Goal: Task Accomplishment & Management: Manage account settings

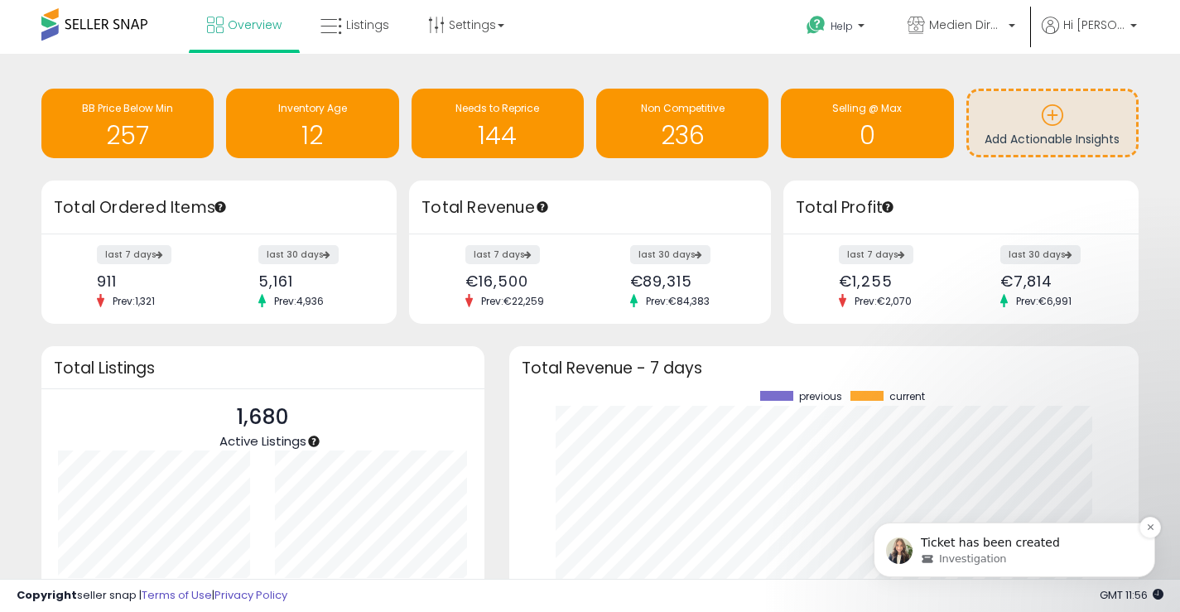
click at [996, 561] on span "Investigation" at bounding box center [972, 559] width 67 height 15
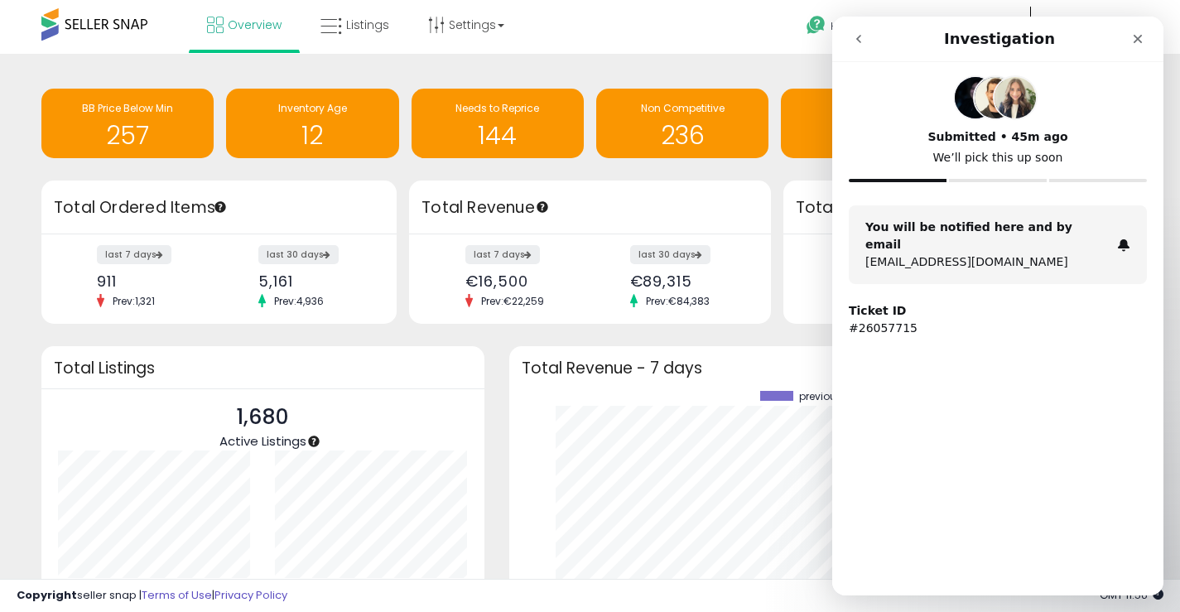
click at [1008, 253] on p "[EMAIL_ADDRESS][DOMAIN_NAME]" at bounding box center [988, 261] width 245 height 17
click at [1136, 41] on icon "Close" at bounding box center [1138, 39] width 9 height 9
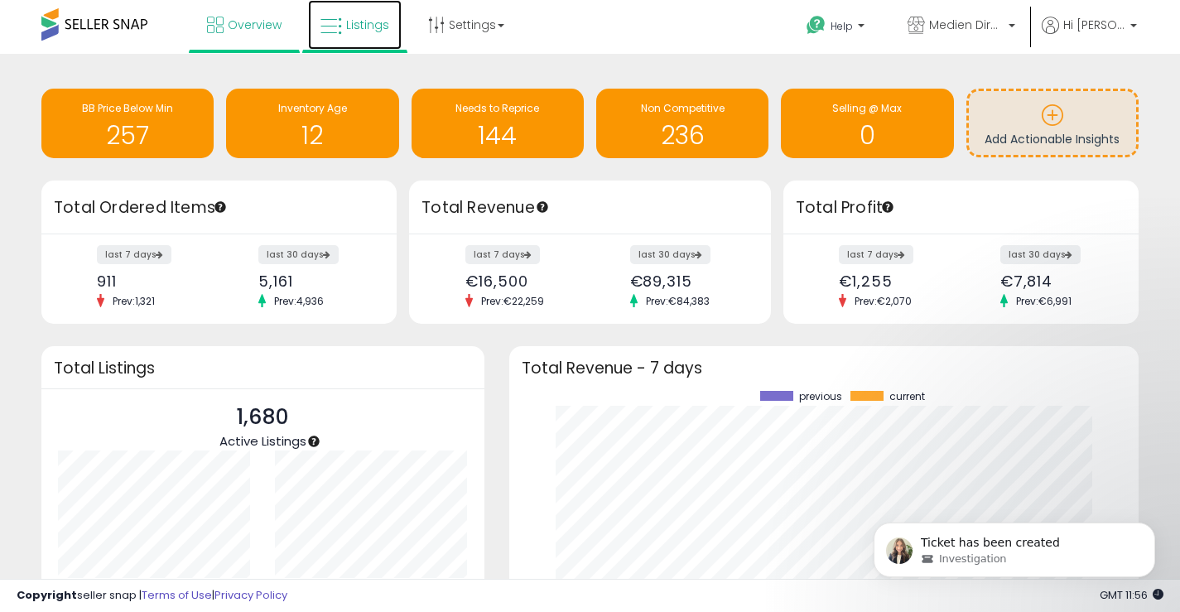
click at [369, 31] on span "Listings" at bounding box center [367, 25] width 43 height 17
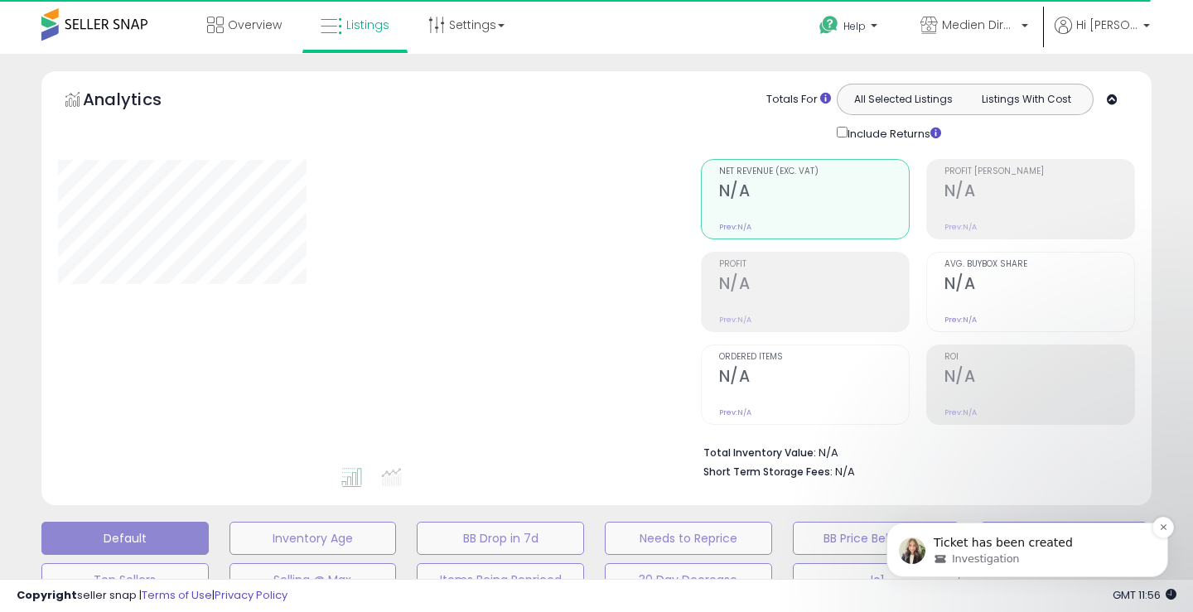
click at [1034, 553] on div "Investigation" at bounding box center [1041, 559] width 214 height 15
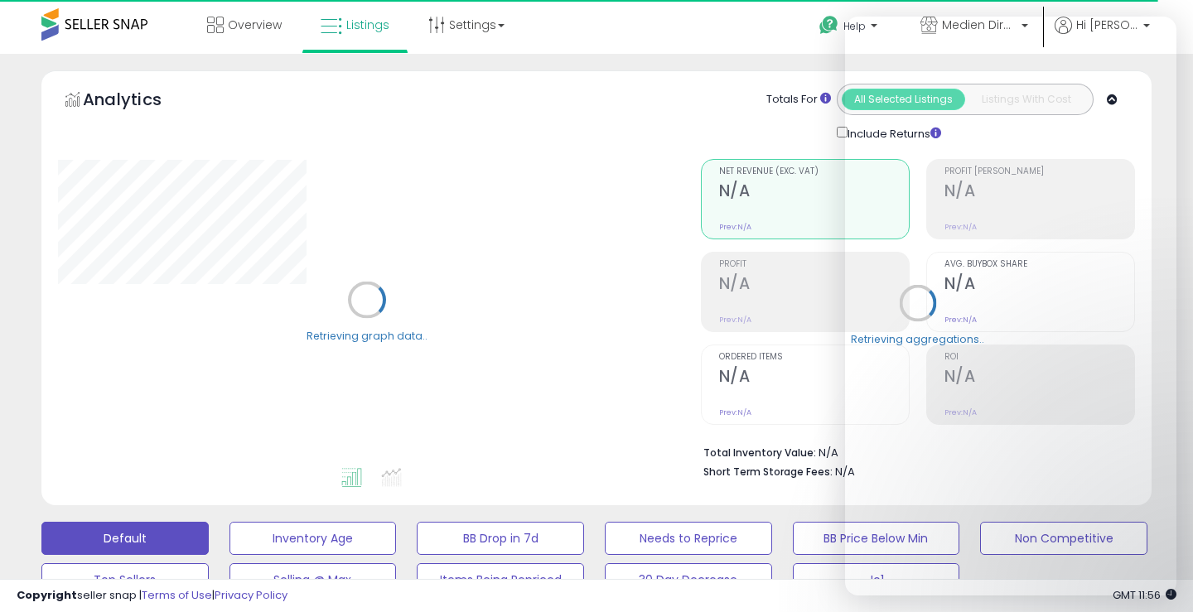
select select "**"
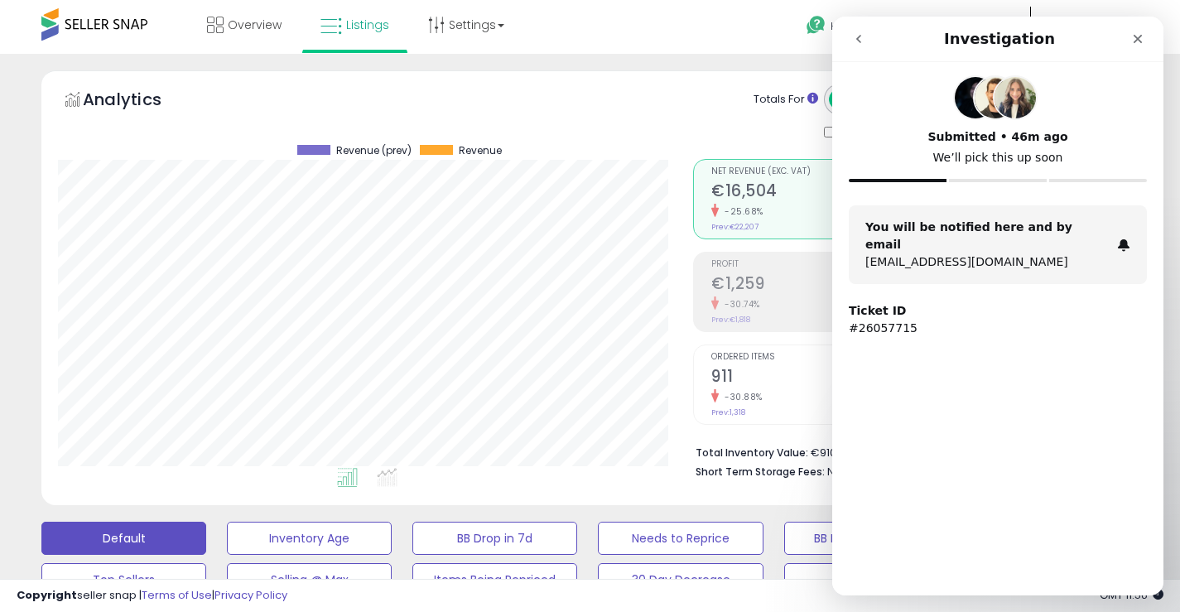
scroll to position [340, 635]
click at [894, 320] on p "#26057715" at bounding box center [998, 328] width 298 height 17
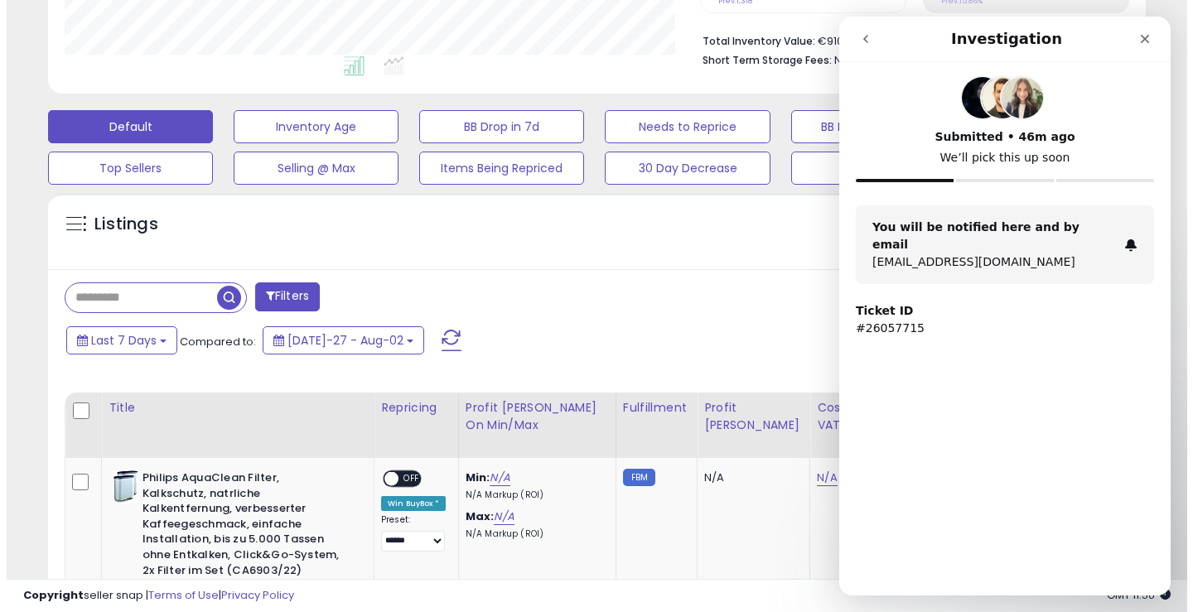
scroll to position [414, 0]
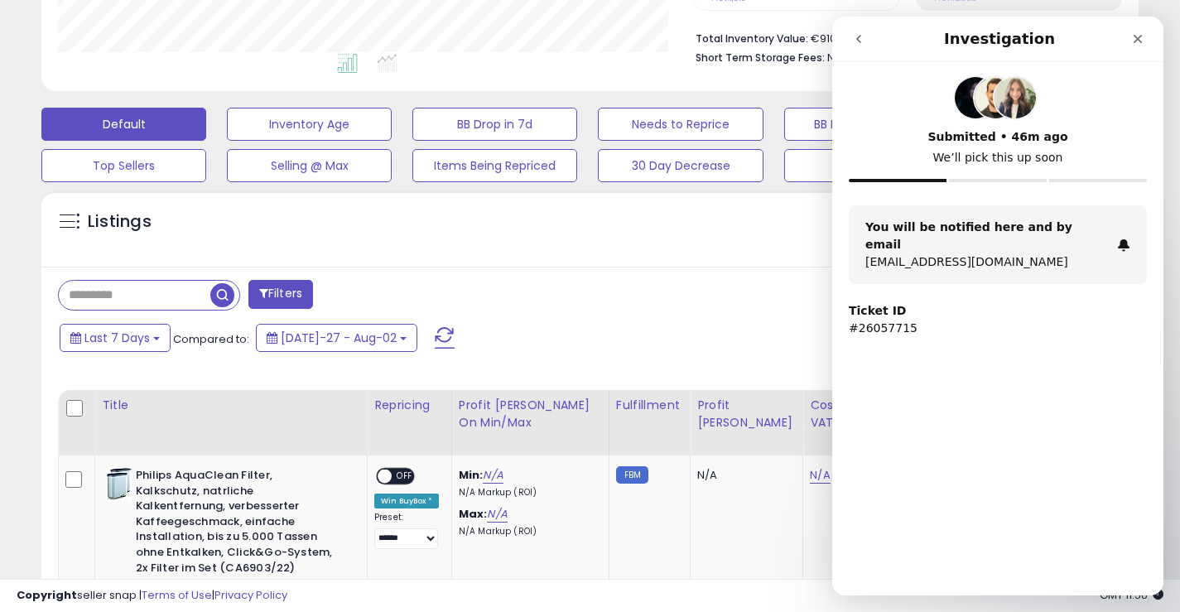
click at [161, 288] on input "text" at bounding box center [135, 295] width 152 height 29
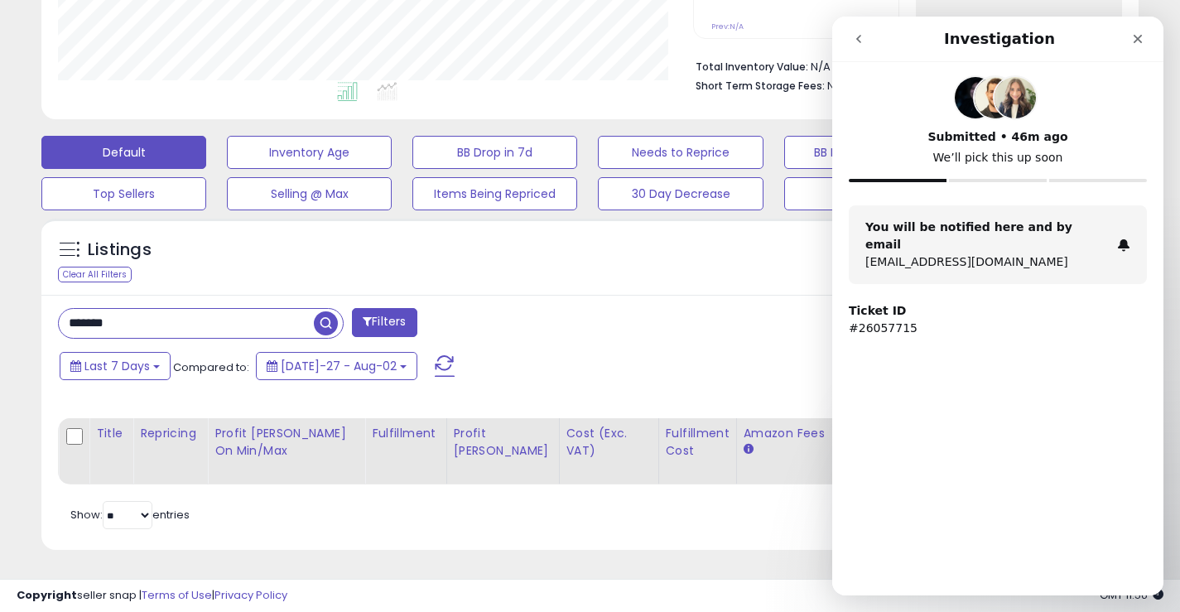
scroll to position [340, 635]
click at [74, 312] on input "*******" at bounding box center [186, 323] width 255 height 29
type input "******"
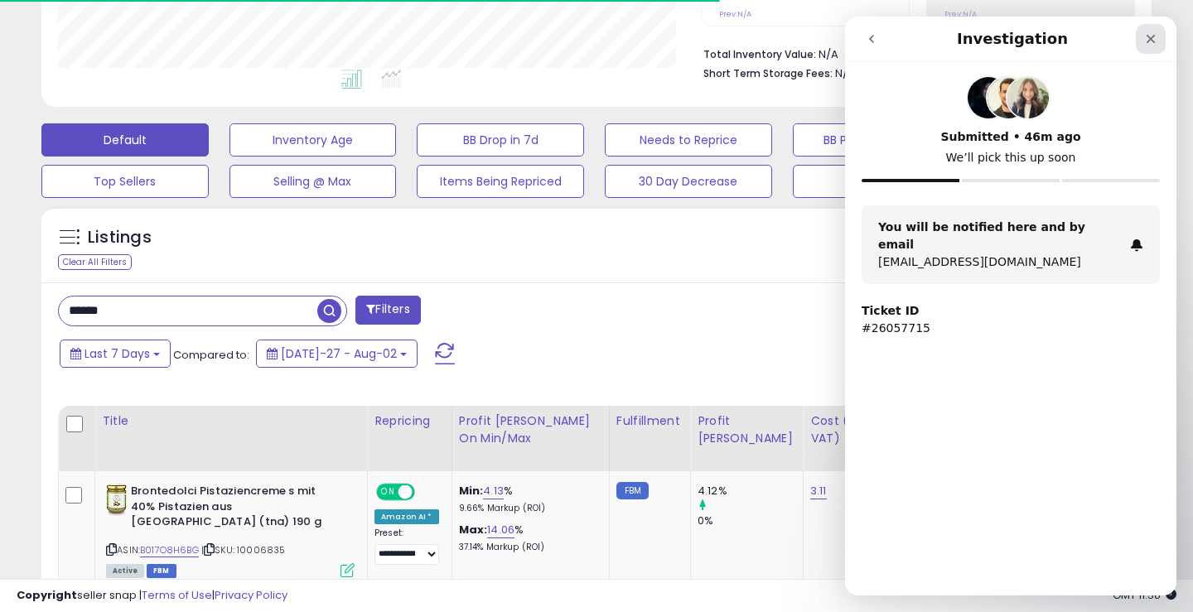
click at [1147, 33] on icon "Close" at bounding box center [1150, 38] width 13 height 13
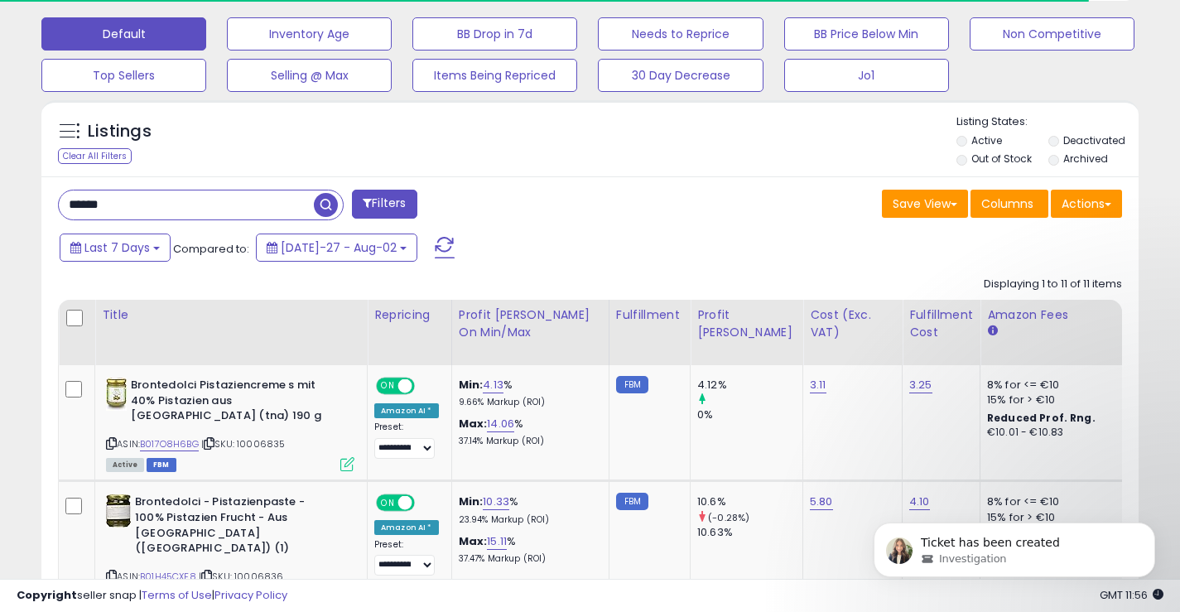
scroll to position [514, 0]
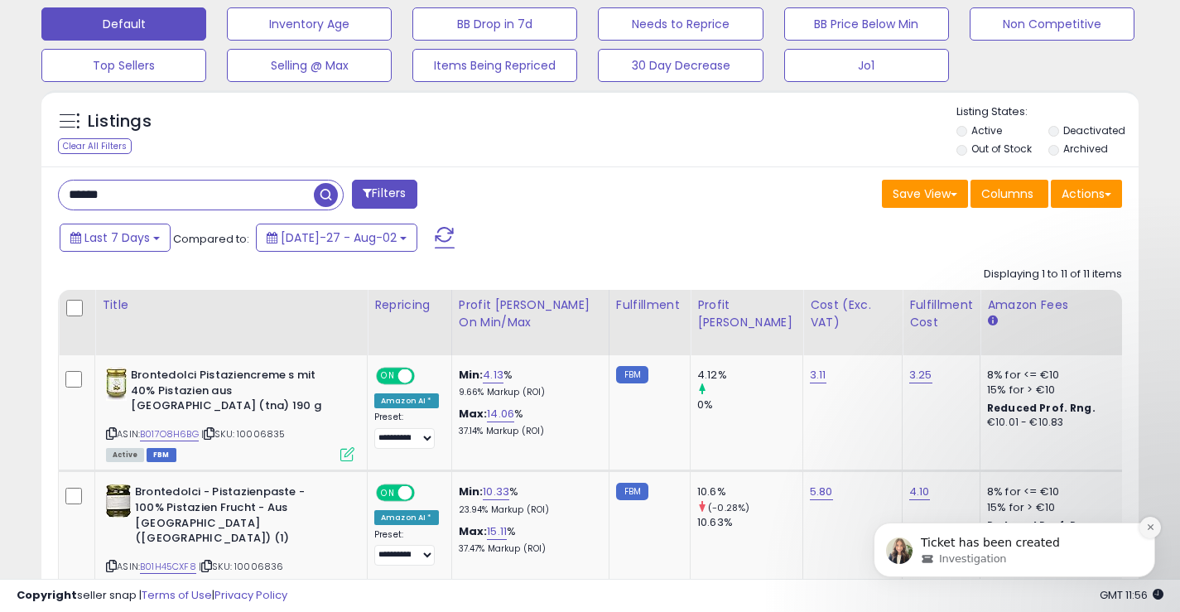
click at [1149, 526] on icon "Dismiss notification" at bounding box center [1150, 527] width 6 height 6
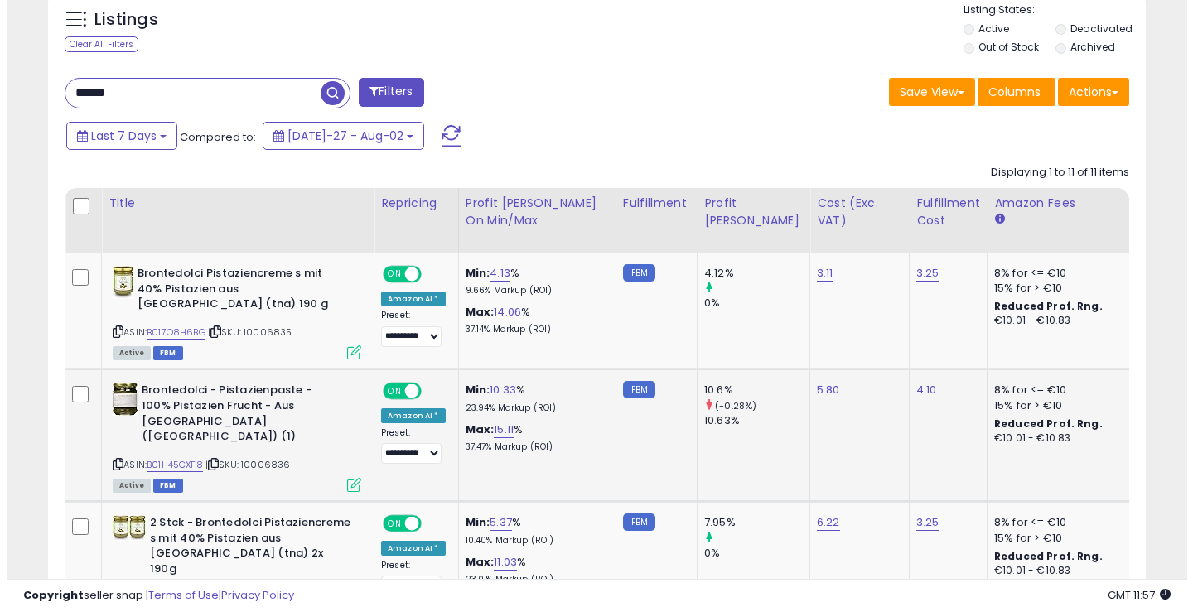
scroll to position [591, 0]
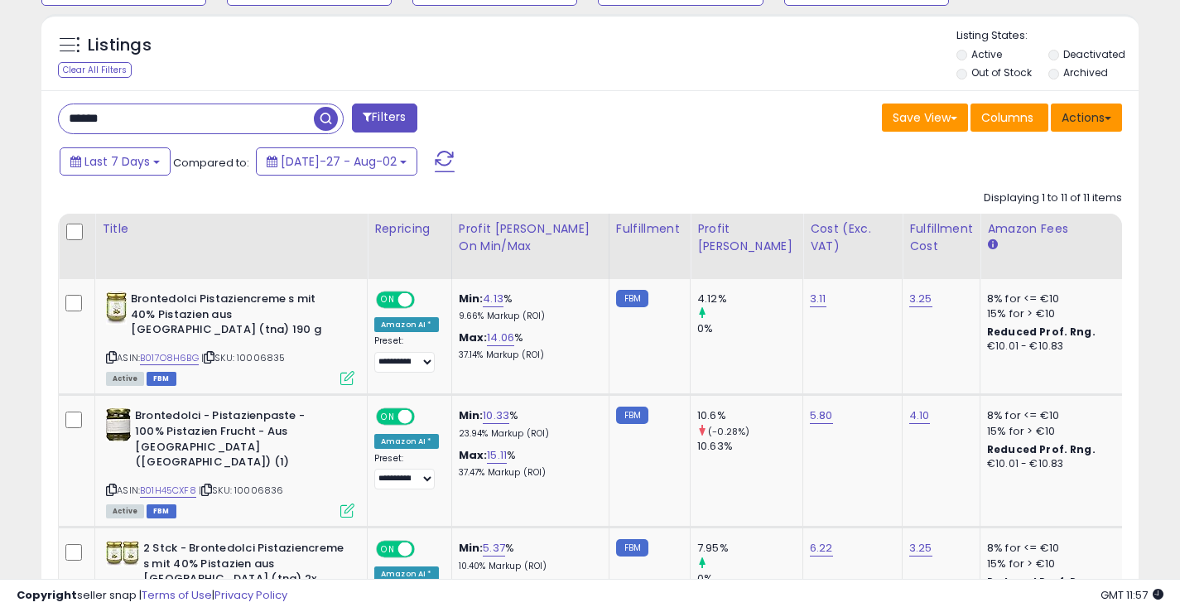
click at [1083, 116] on button "Actions" at bounding box center [1086, 118] width 71 height 28
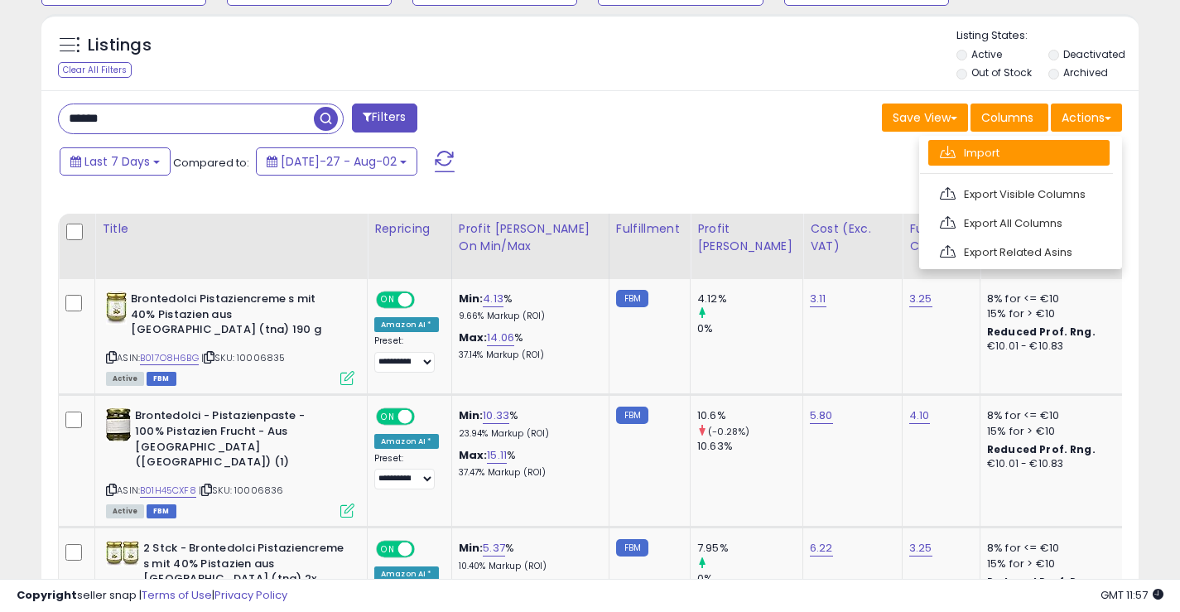
click at [1035, 149] on link "Import" at bounding box center [1019, 153] width 181 height 26
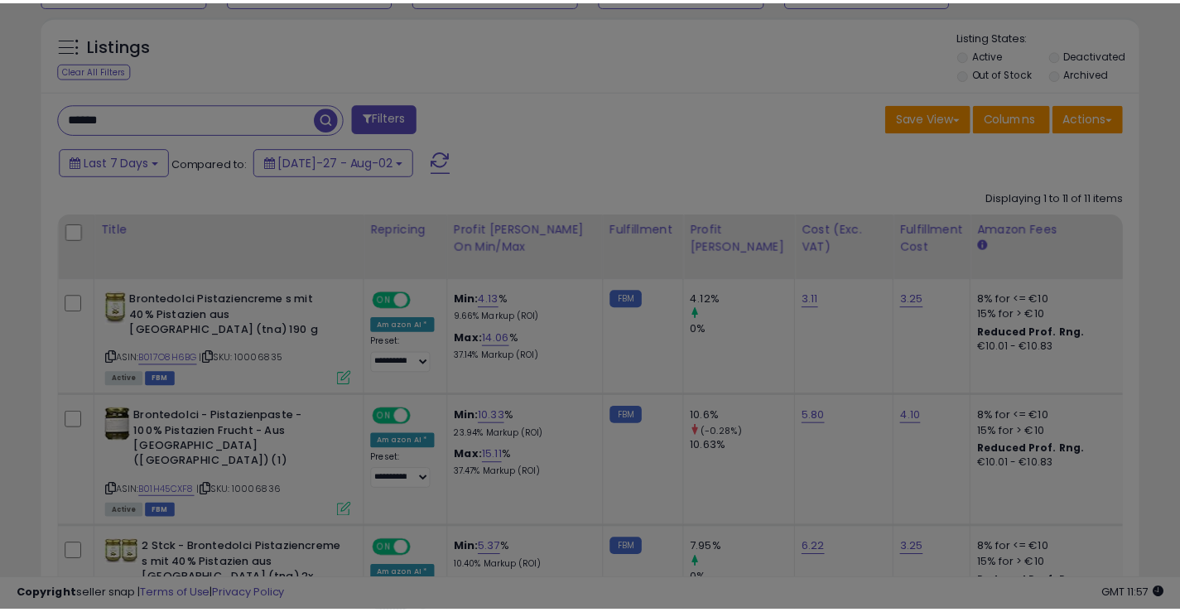
scroll to position [340, 643]
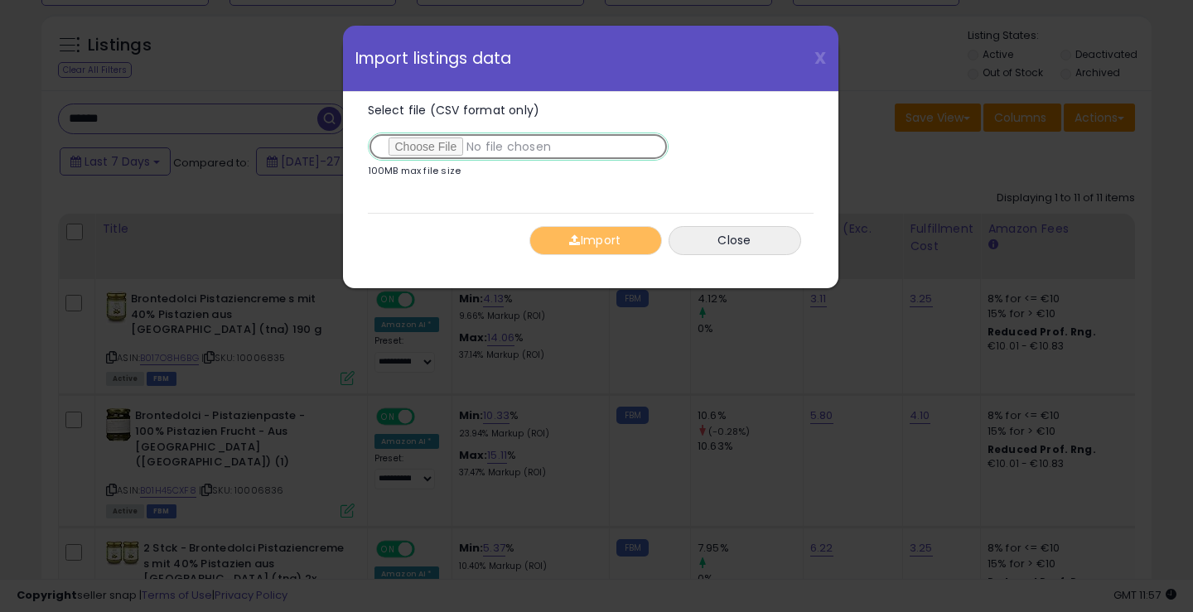
click at [456, 148] on input "Select file (CSV format only)" at bounding box center [518, 147] width 301 height 28
type input "**********"
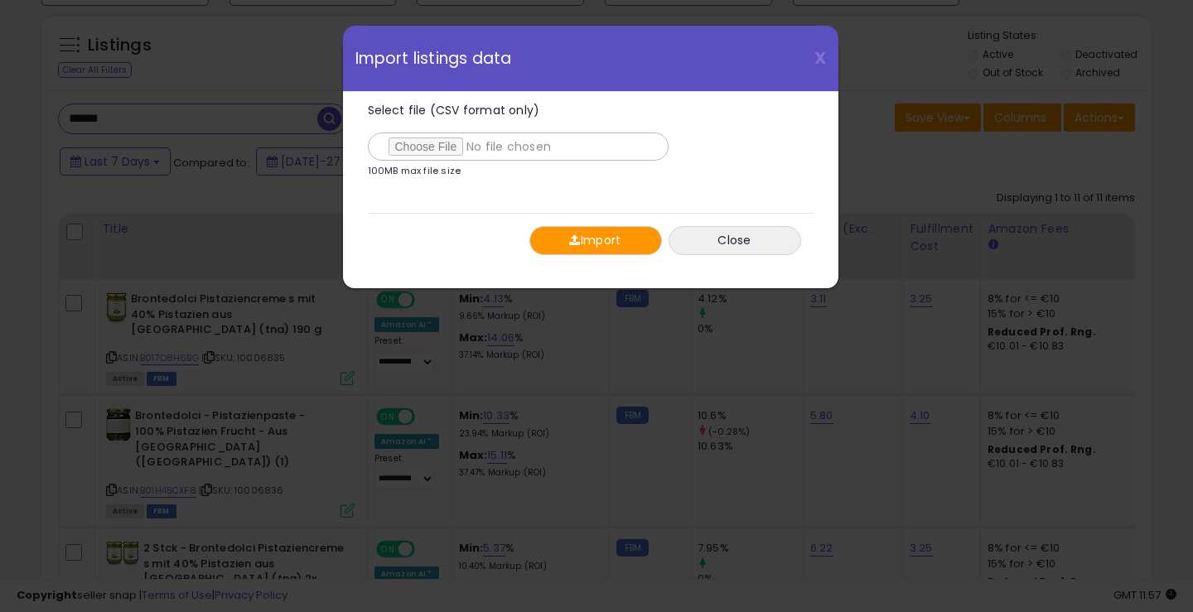
click at [628, 238] on button "Import" at bounding box center [595, 240] width 133 height 29
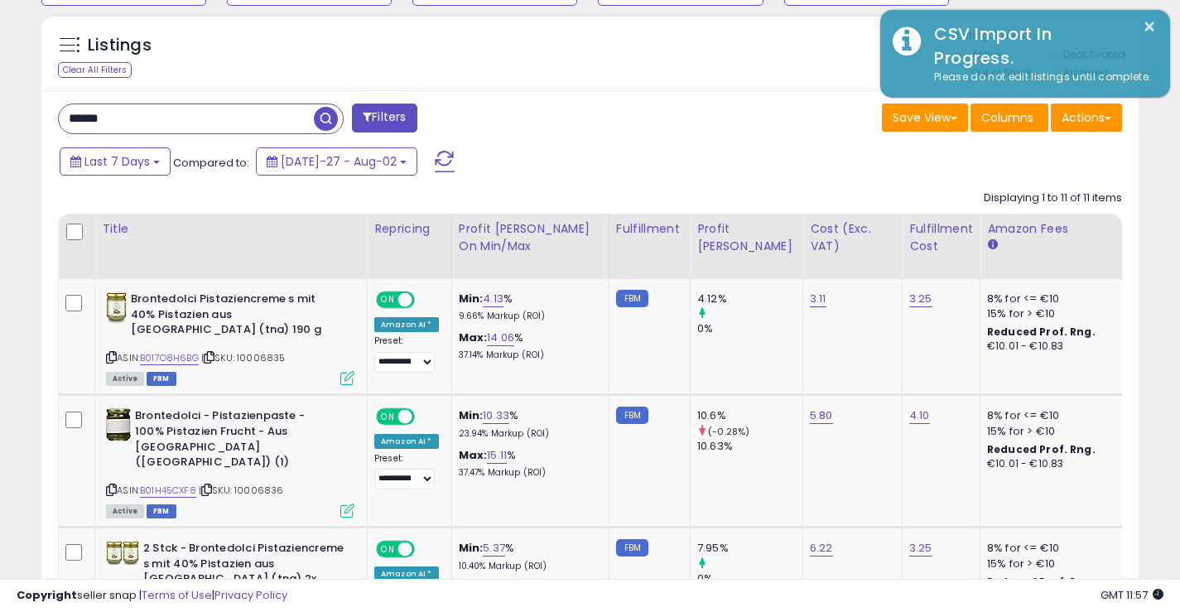
scroll to position [828007, 827711]
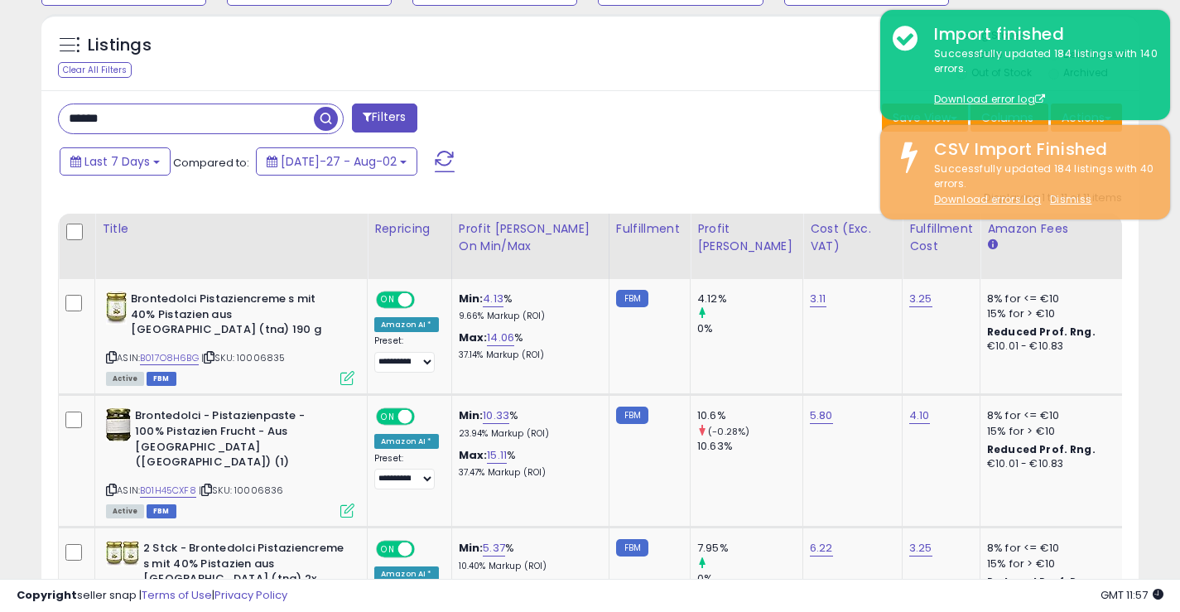
click at [329, 124] on span "button" at bounding box center [326, 119] width 24 height 24
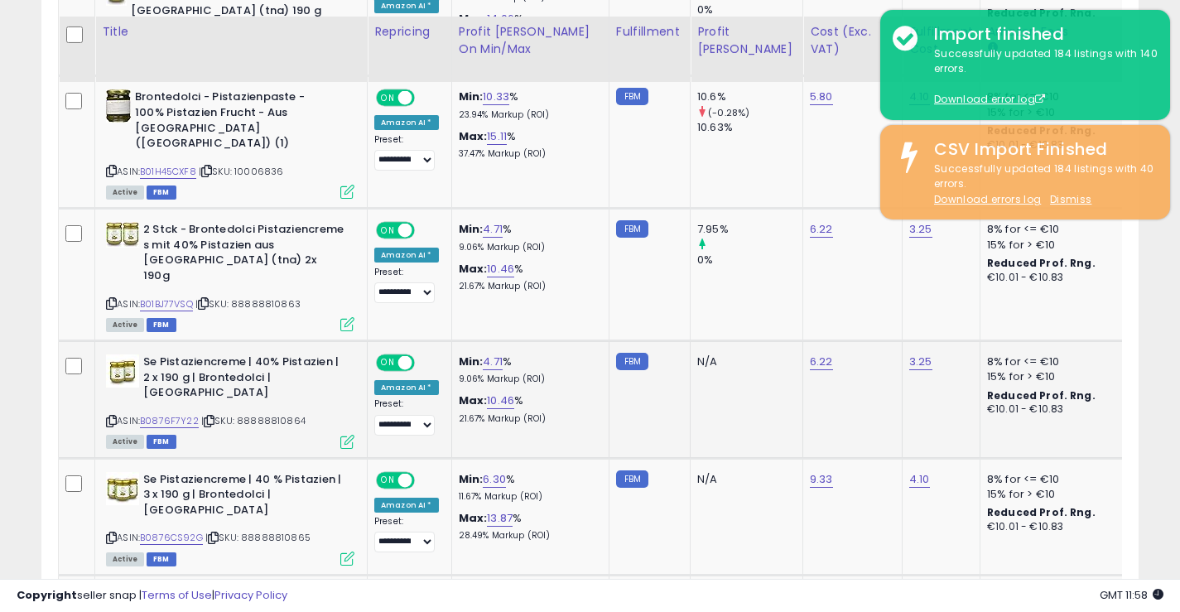
scroll to position [905, 0]
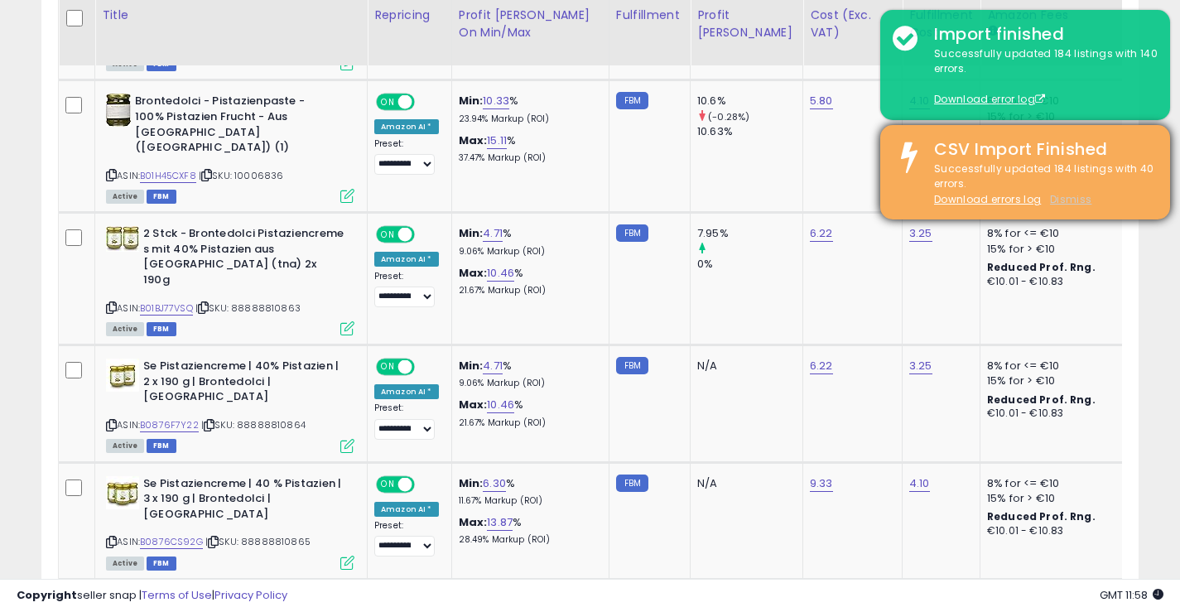
click at [1069, 197] on u "Dismiss" at bounding box center [1070, 199] width 41 height 14
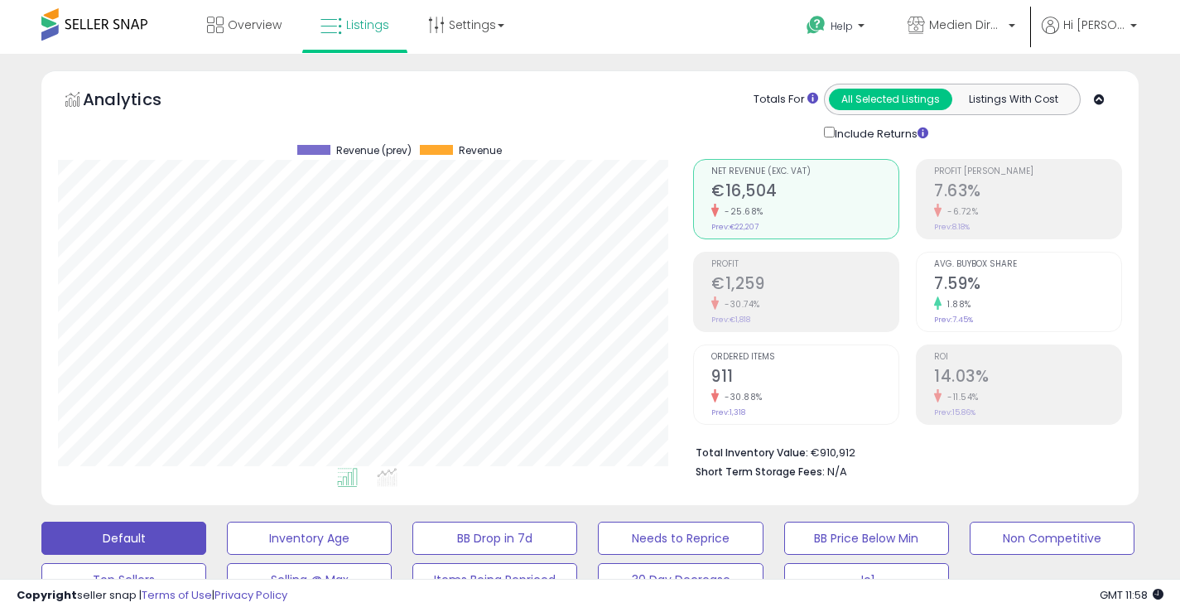
scroll to position [340, 635]
click at [1113, 31] on span "Hi [PERSON_NAME]" at bounding box center [1095, 25] width 62 height 17
click at [1107, 168] on link "Logout" at bounding box center [1100, 175] width 36 height 16
